Goal: Transaction & Acquisition: Purchase product/service

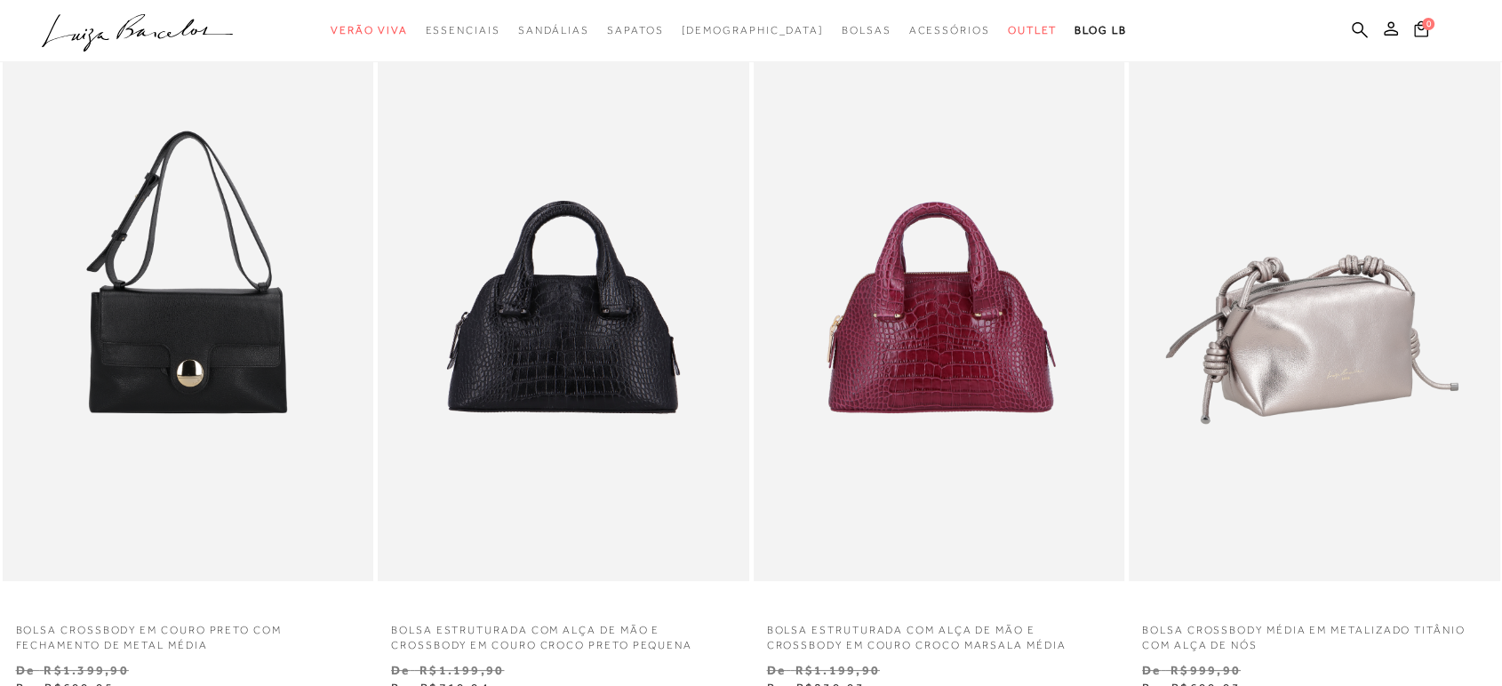
scroll to position [99, 0]
click at [1292, 318] on img at bounding box center [1316, 304] width 370 height 556
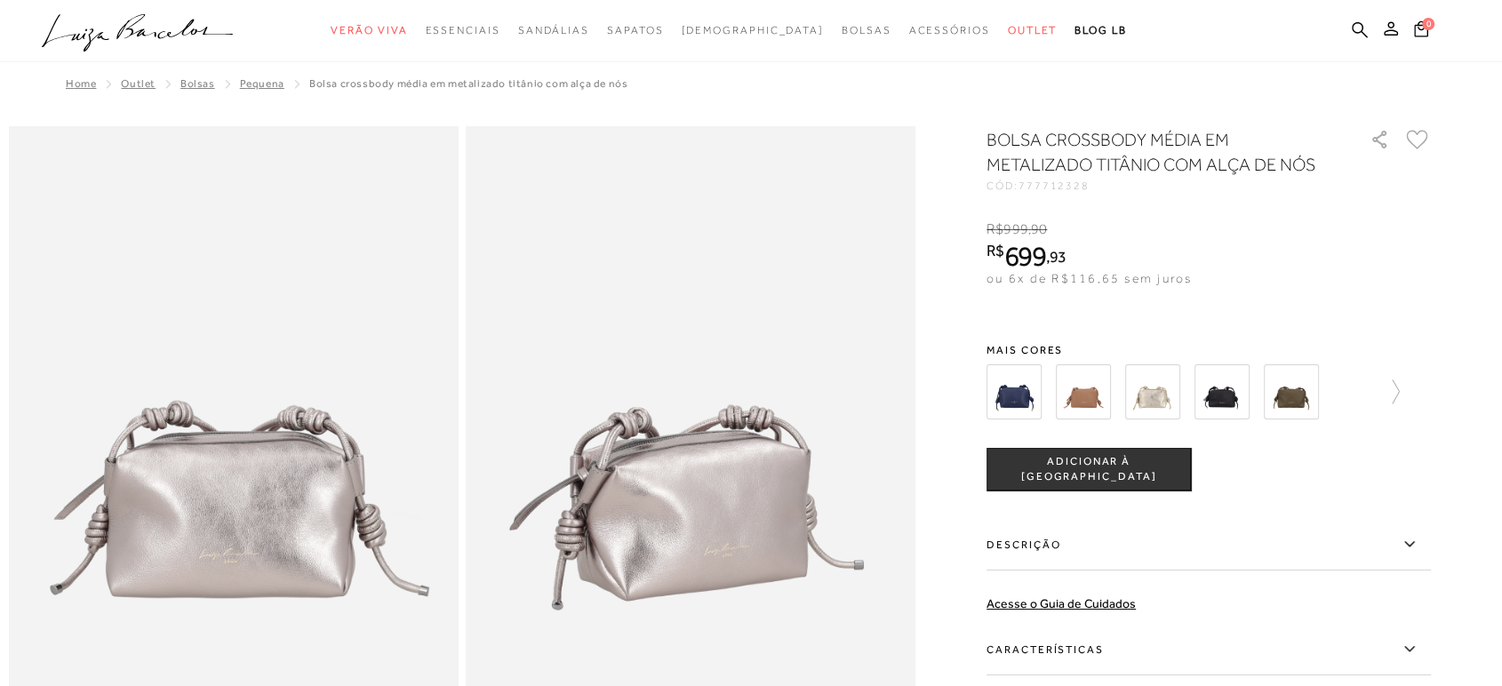
drag, startPoint x: 1079, startPoint y: 178, endPoint x: 1024, endPoint y: 182, distance: 55.3
click at [1024, 182] on div "BOLSA CROSSBODY MÉDIA EM METALIZADO TITÂNIO COM ALÇA DE NÓS CÓD: 777712328" at bounding box center [1169, 159] width 364 height 64
click at [1145, 199] on div "BOLSA CROSSBODY MÉDIA EM METALIZADO TITÂNIO COM ALÇA DE NÓS CÓD: 777712328 × É …" at bounding box center [1209, 487] width 444 height 720
drag, startPoint x: 1149, startPoint y: 201, endPoint x: 1032, endPoint y: 189, distance: 117.9
click at [1032, 189] on div "BOLSA CROSSBODY MÉDIA EM METALIZADO TITÂNIO COM ALÇA DE NÓS CÓD: 777712328 × É …" at bounding box center [1209, 487] width 444 height 720
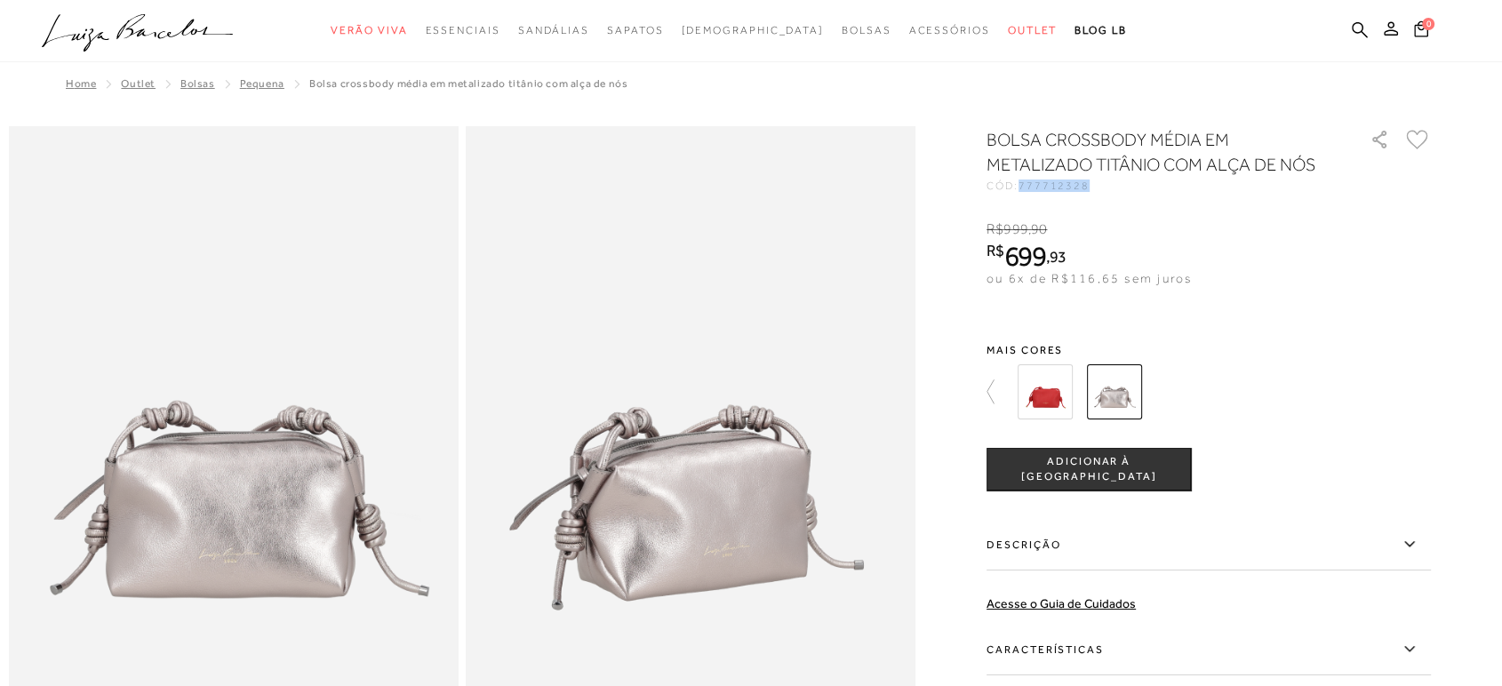
copy span "777712328"
click at [1004, 390] on icon at bounding box center [999, 392] width 25 height 25
click at [998, 390] on img at bounding box center [1014, 391] width 55 height 55
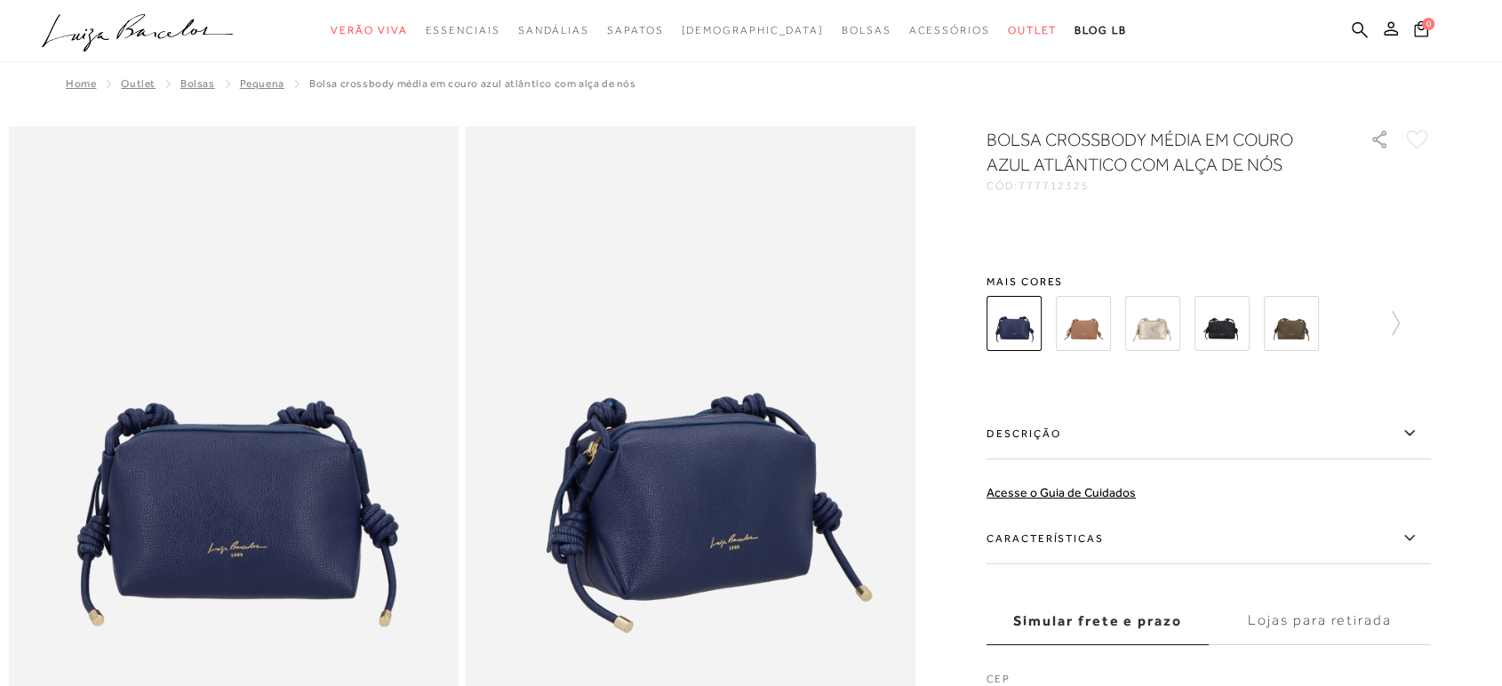
click at [1158, 404] on div "BOLSA CROSSBODY MÉDIA EM COURO AZUL ATLÂNTICO COM ALÇA DE NÓS CÓD: 777712325 × …" at bounding box center [1209, 431] width 444 height 609
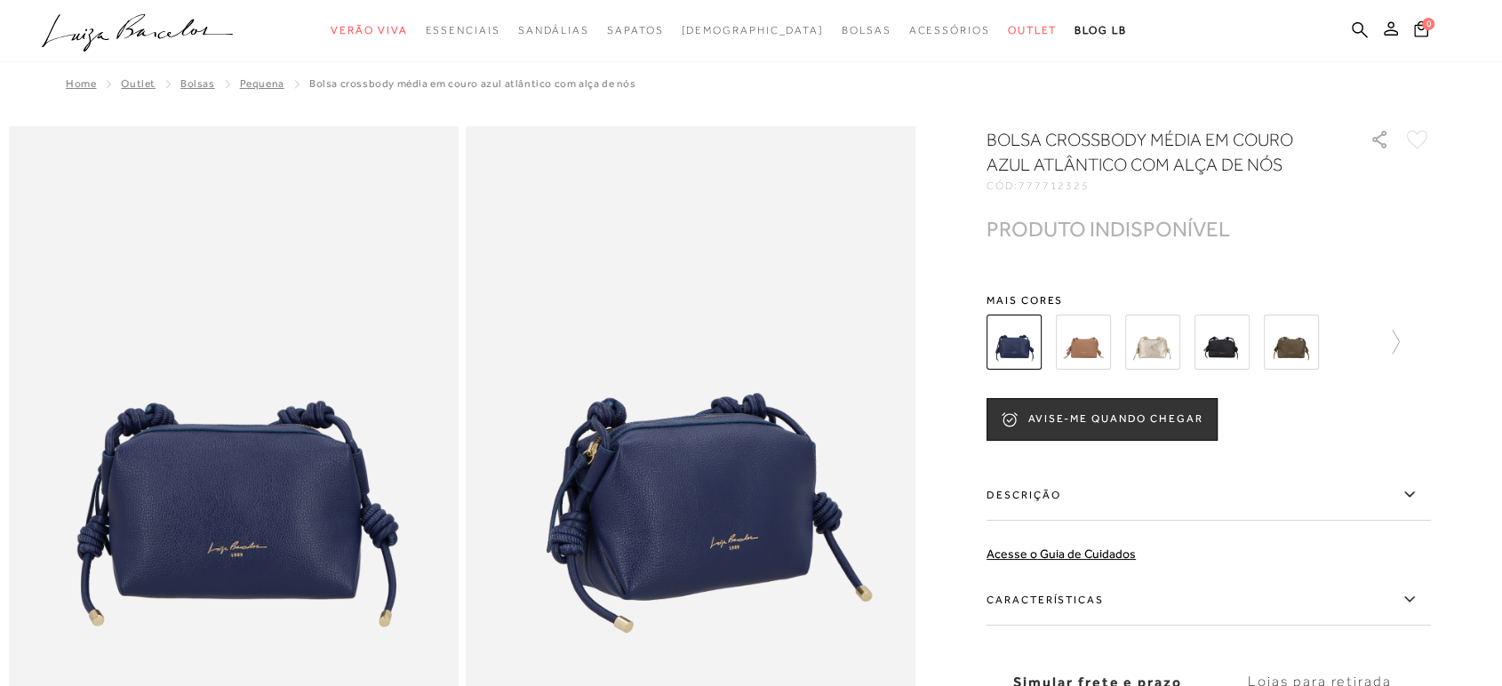
click at [1165, 348] on img at bounding box center [1152, 342] width 55 height 55
